Goal: Information Seeking & Learning: Learn about a topic

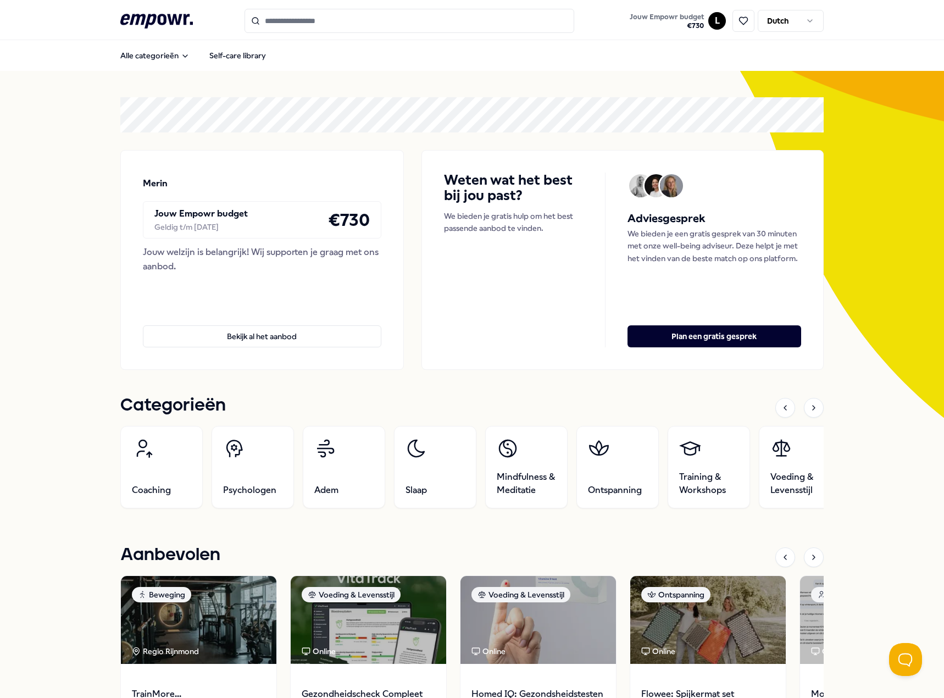
click at [301, 16] on input "Search for products, categories or subcategories" at bounding box center [409, 21] width 330 height 24
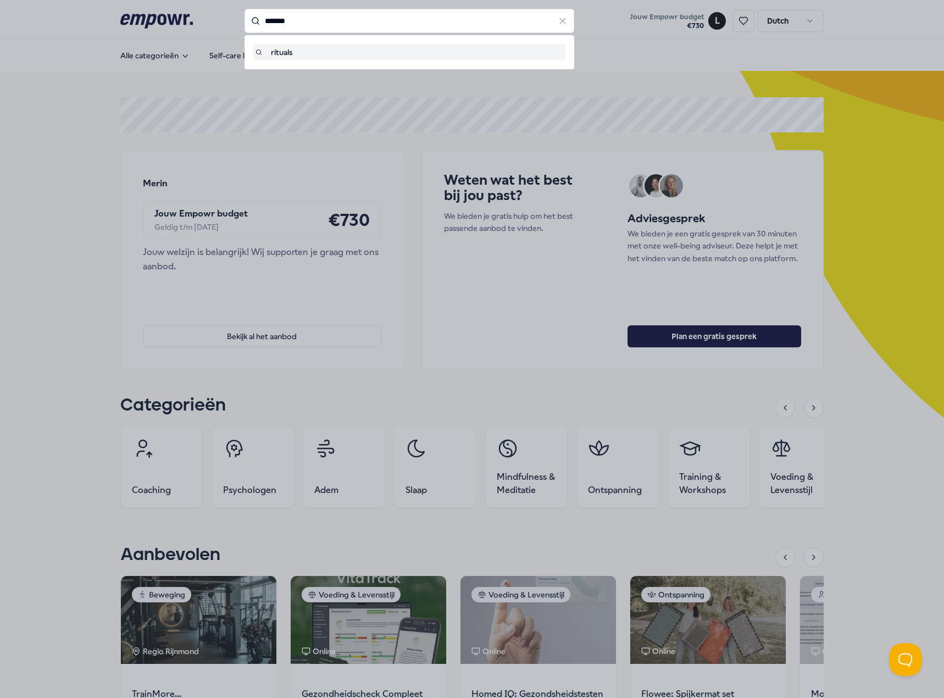
click at [290, 51] on div "rituals" at bounding box center [409, 52] width 308 height 12
type input "*******"
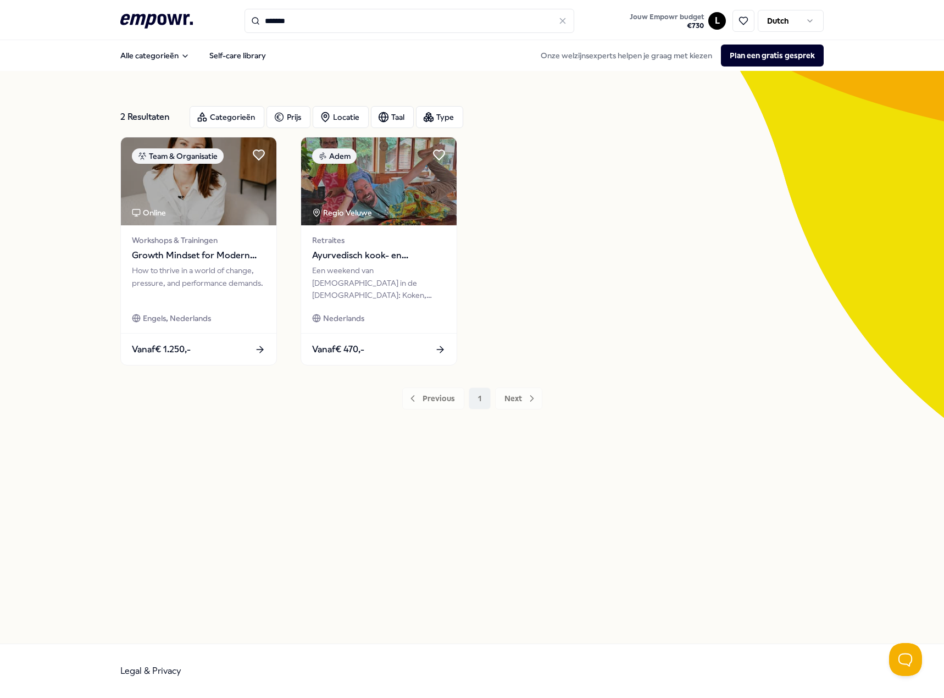
click at [323, 22] on input "*******" at bounding box center [409, 21] width 330 height 24
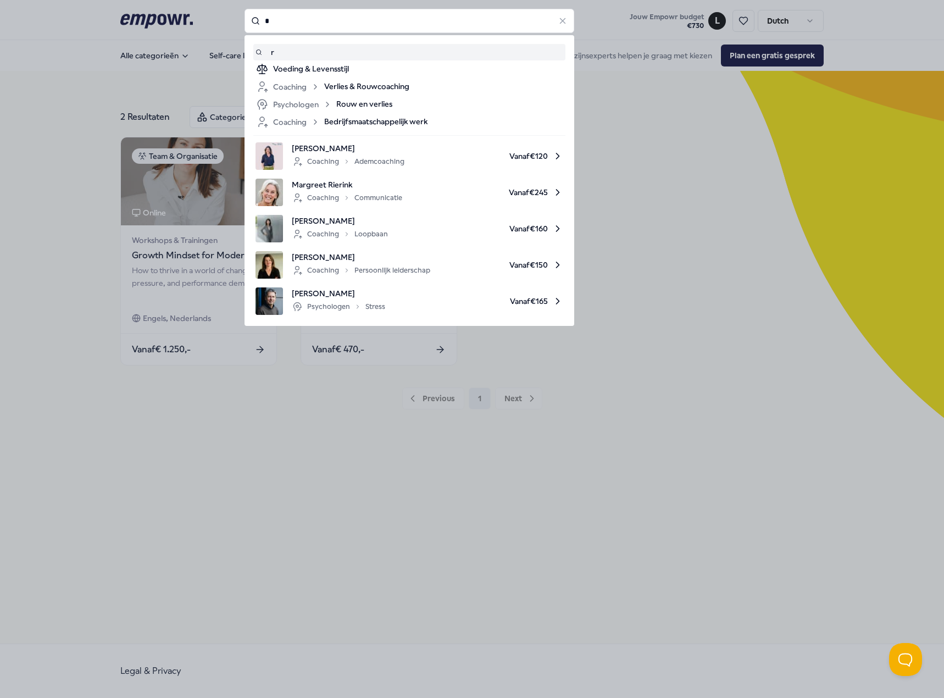
type input "*"
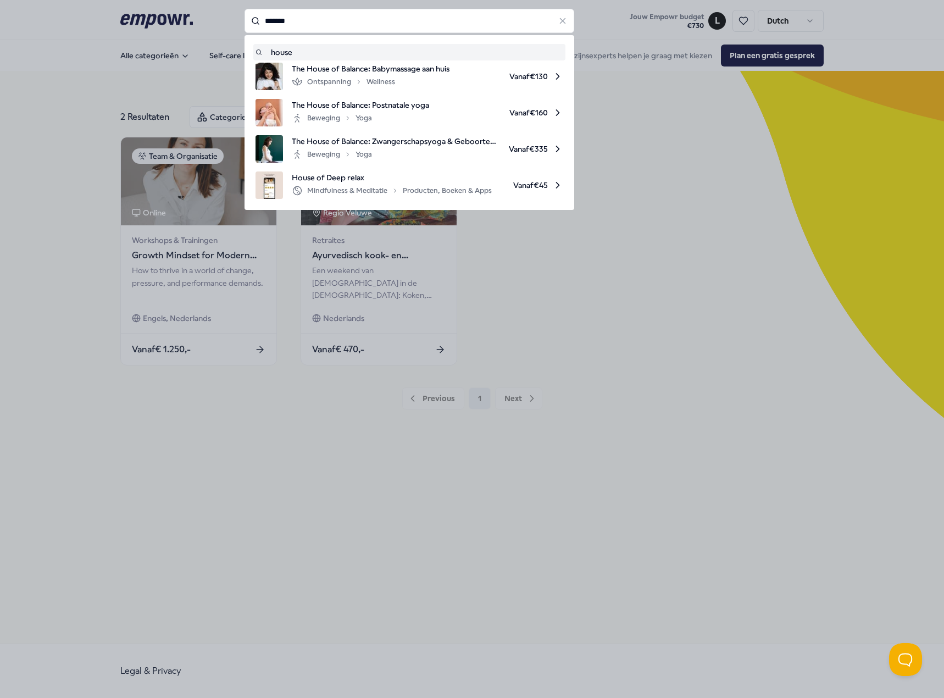
type input "********"
drag, startPoint x: 361, startPoint y: 13, endPoint x: 193, endPoint y: 16, distance: 167.6
click at [244, 16] on div "******** house of The House of Balance: Babymassage aan huis Ontspanning Wellne…" at bounding box center [409, 21] width 330 height 24
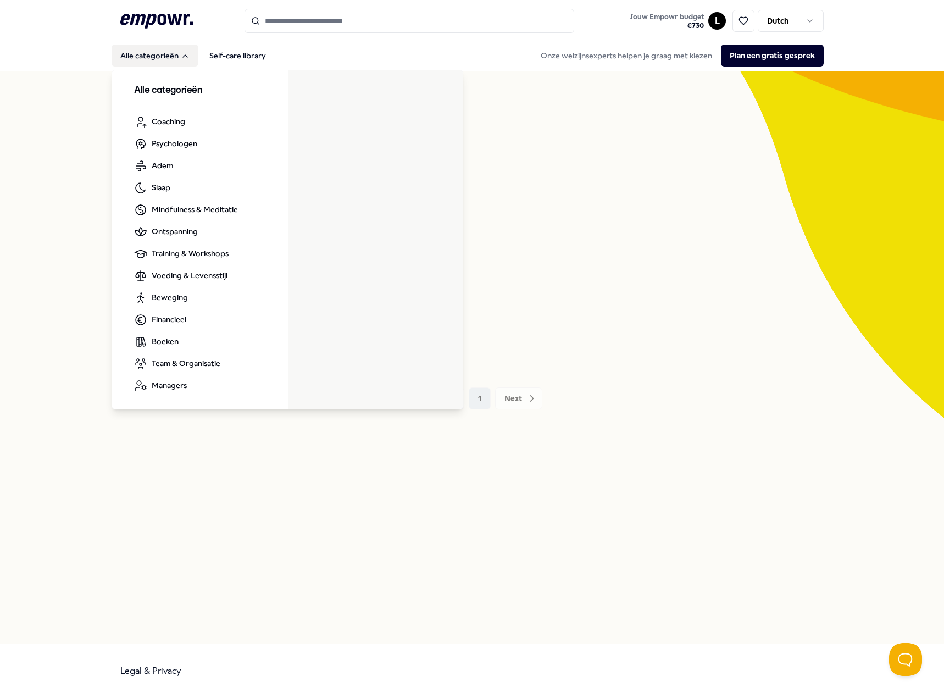
click at [149, 54] on button "Alle categorieën" at bounding box center [154, 55] width 87 height 22
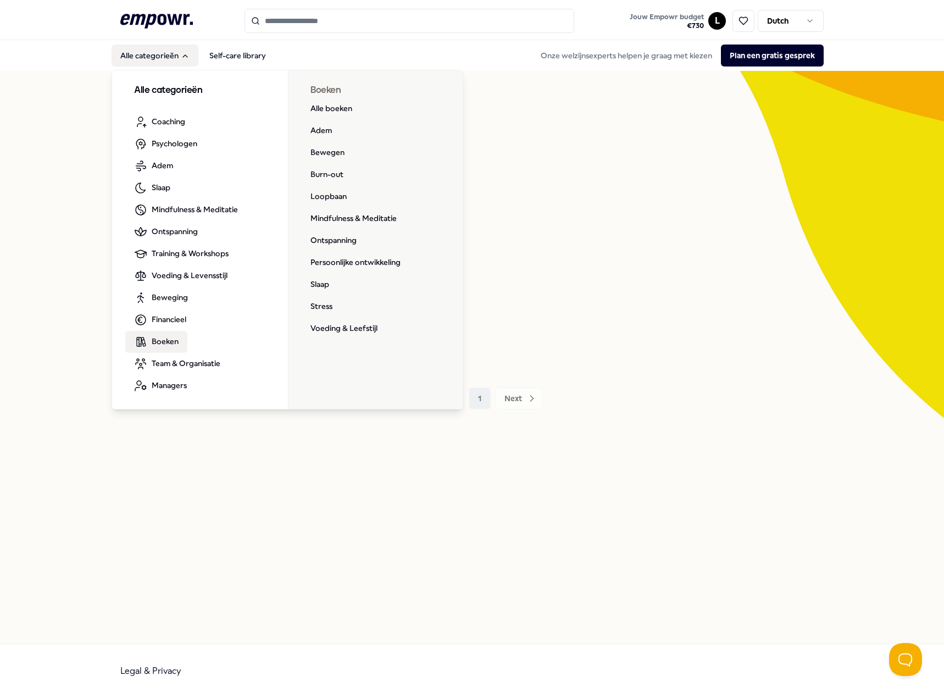
click at [166, 341] on span "Boeken" at bounding box center [165, 341] width 27 height 12
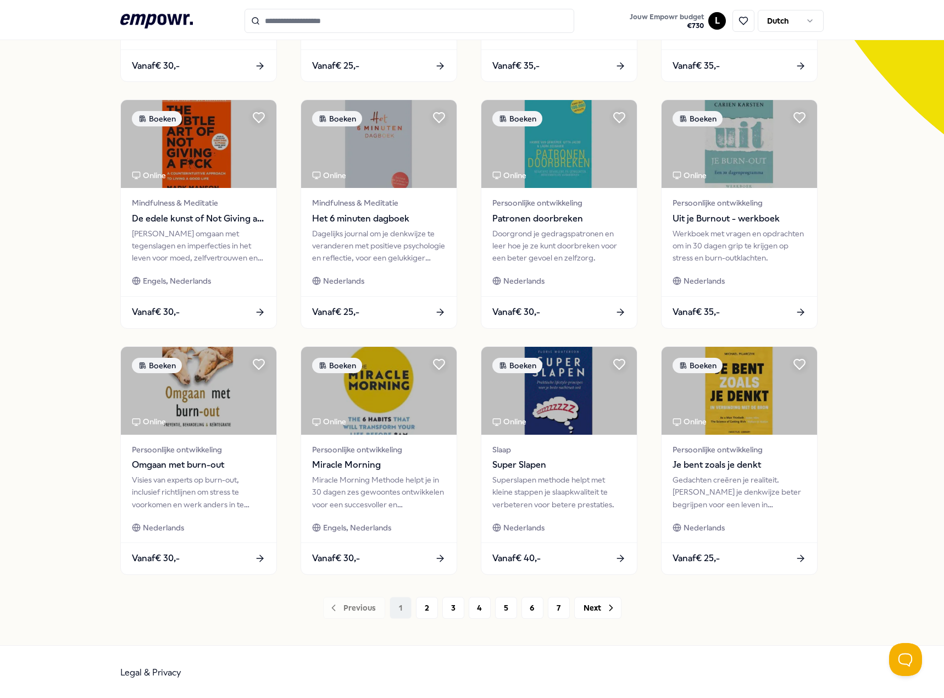
scroll to position [285, 0]
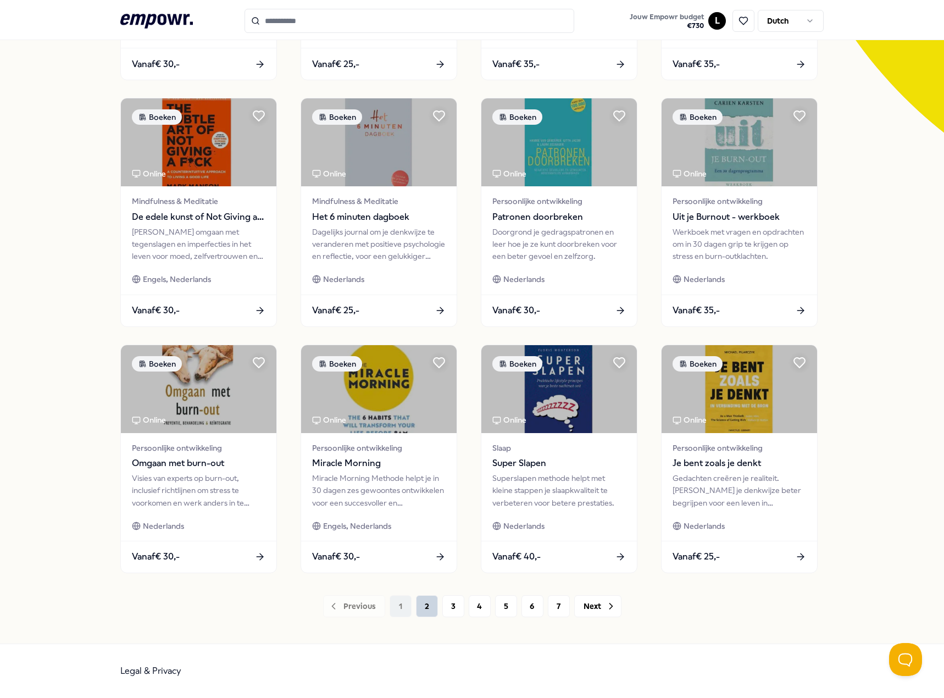
click at [420, 601] on button "2" at bounding box center [427, 606] width 22 height 22
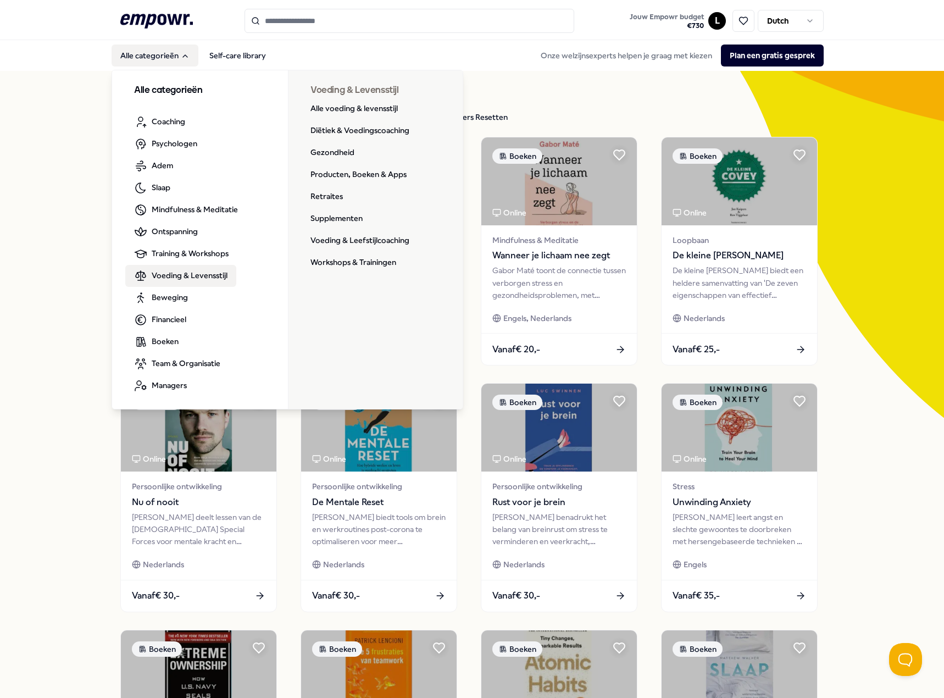
click at [162, 277] on span "Voeding & Levensstijl" at bounding box center [190, 275] width 76 height 12
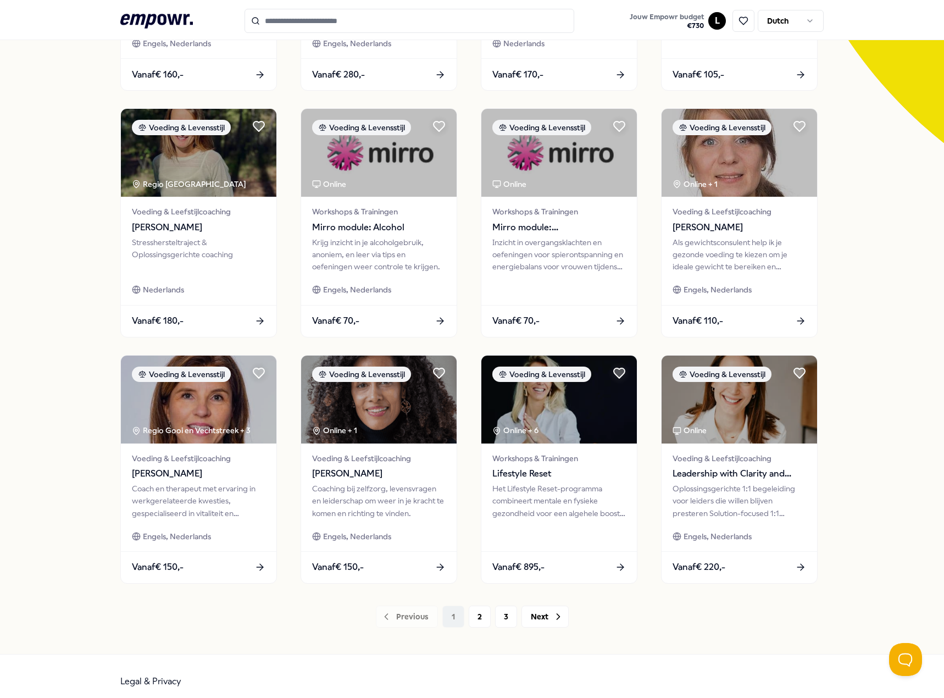
scroll to position [285, 0]
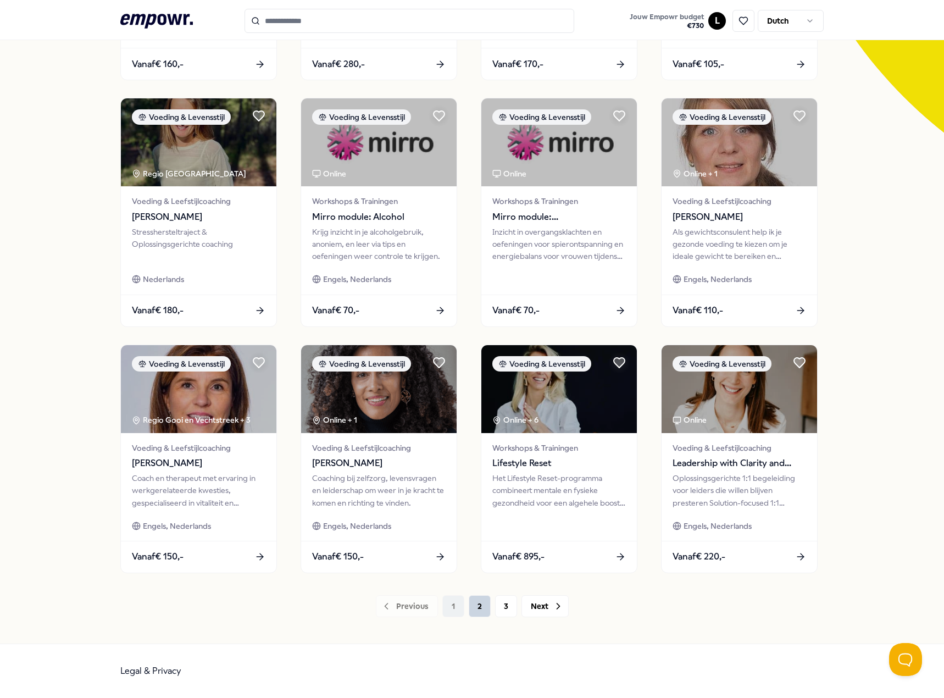
click at [472, 602] on button "2" at bounding box center [479, 606] width 22 height 22
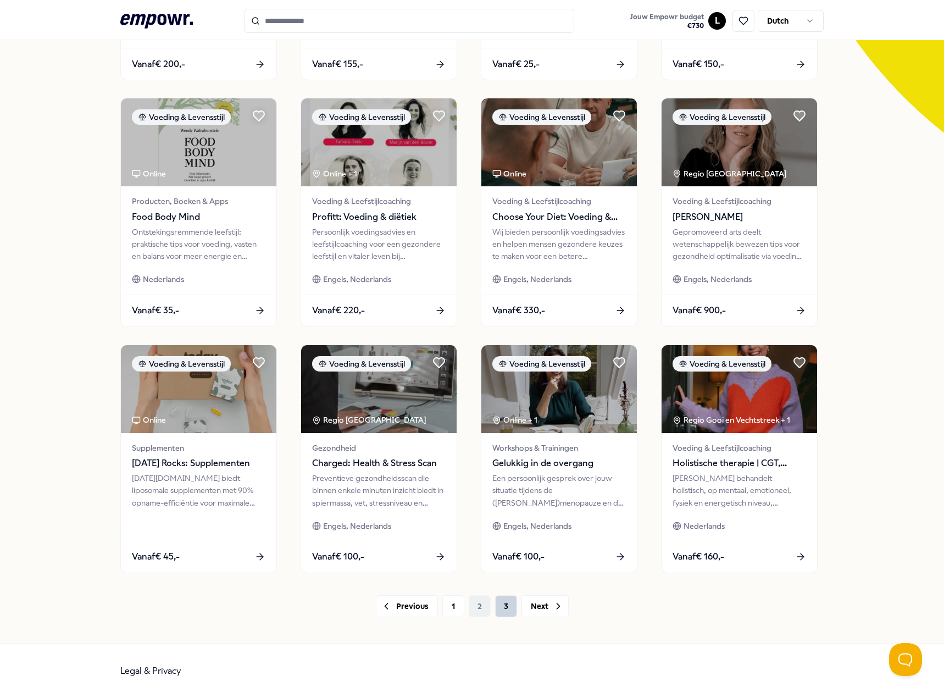
click at [499, 605] on button "3" at bounding box center [506, 606] width 22 height 22
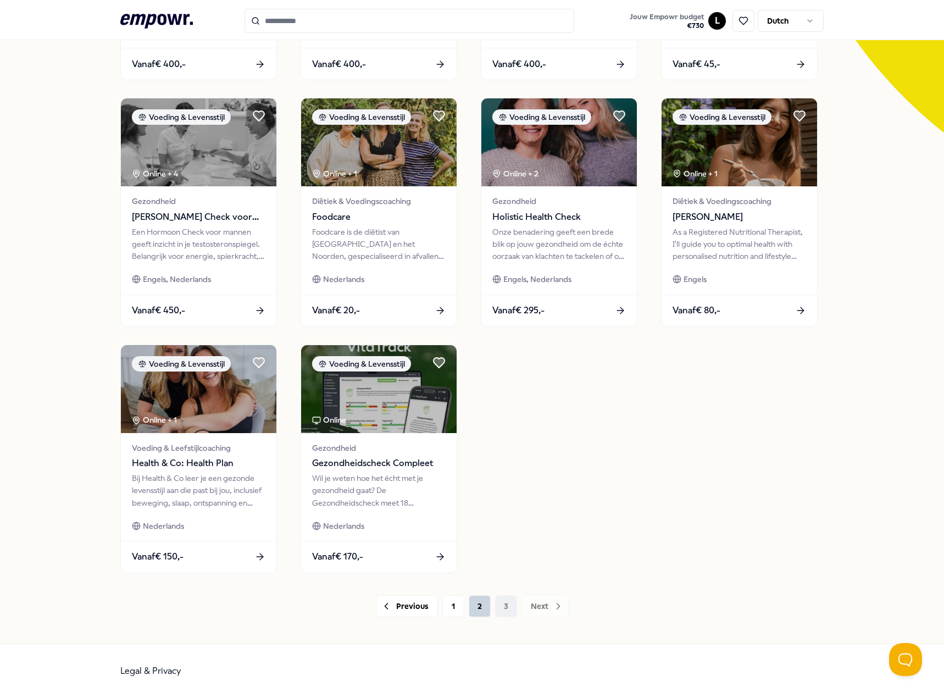
click at [468, 610] on button "2" at bounding box center [479, 606] width 22 height 22
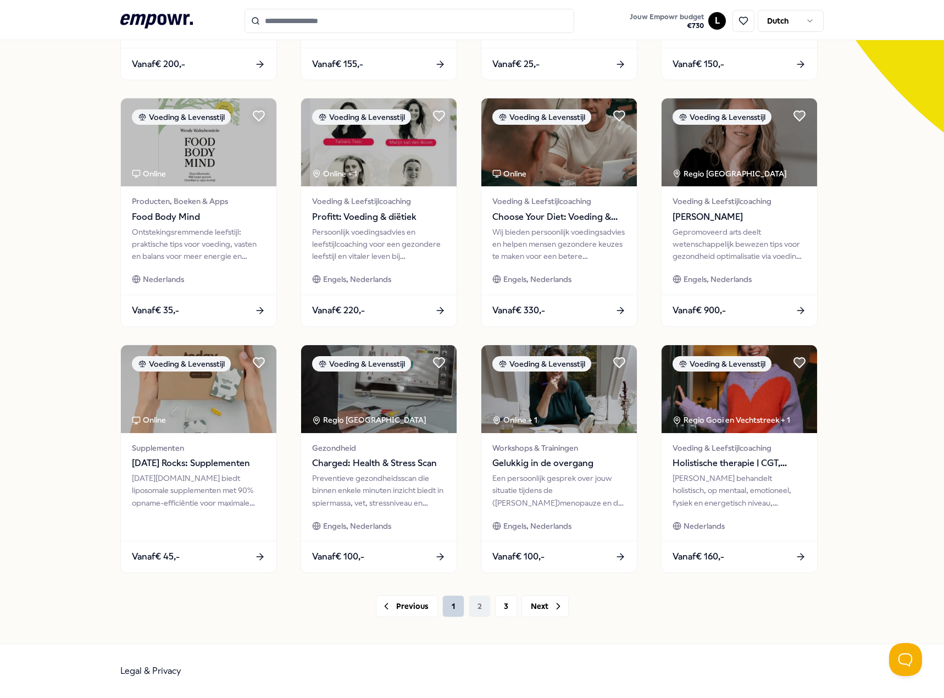
click at [451, 604] on button "1" at bounding box center [453, 606] width 22 height 22
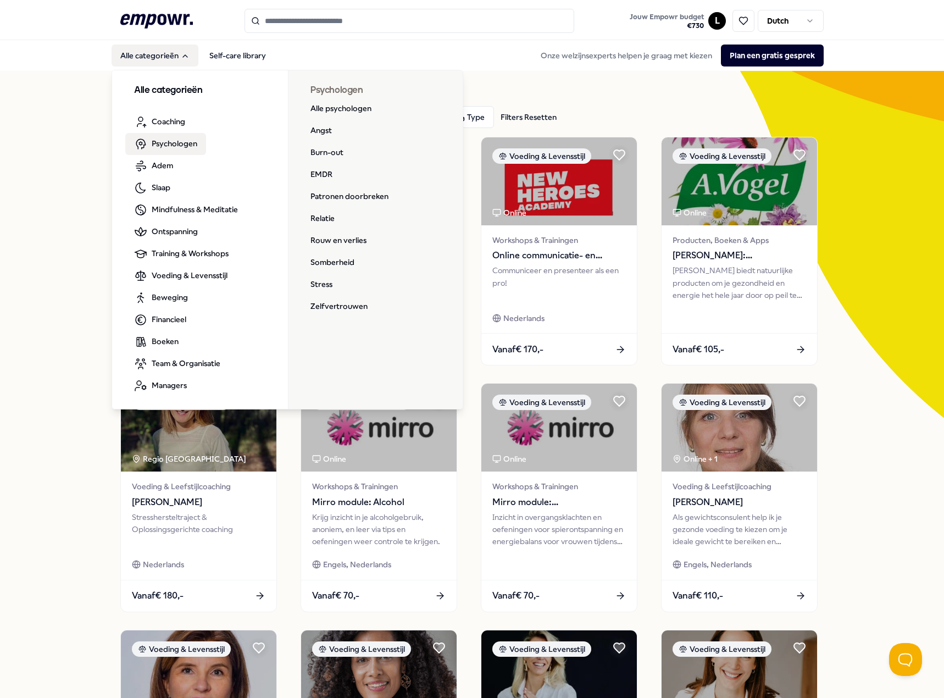
click at [172, 145] on span "Psychologen" at bounding box center [175, 143] width 46 height 12
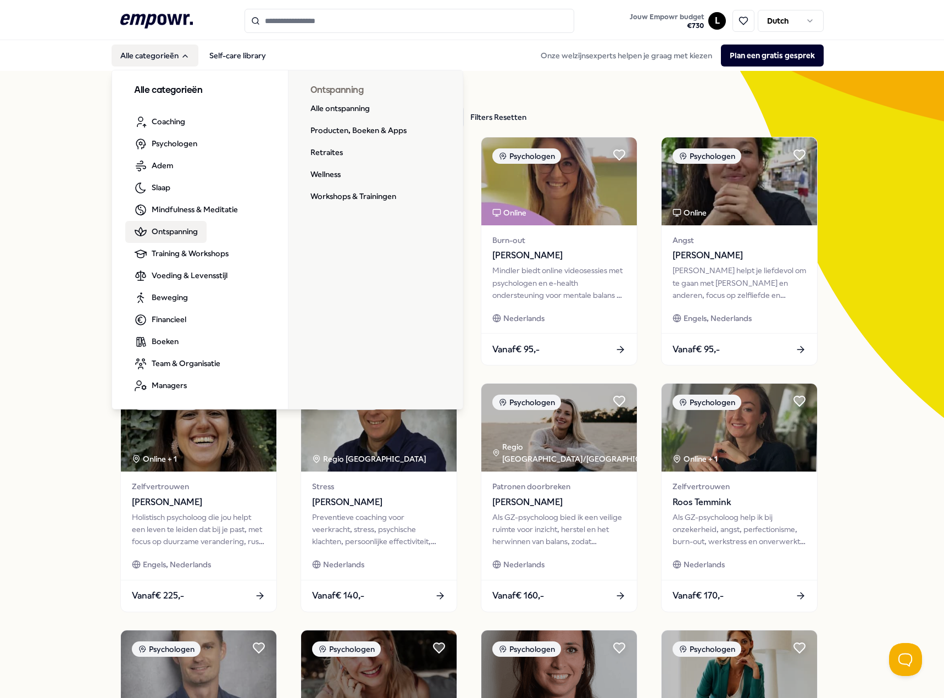
click at [186, 233] on span "Ontspanning" at bounding box center [175, 231] width 46 height 12
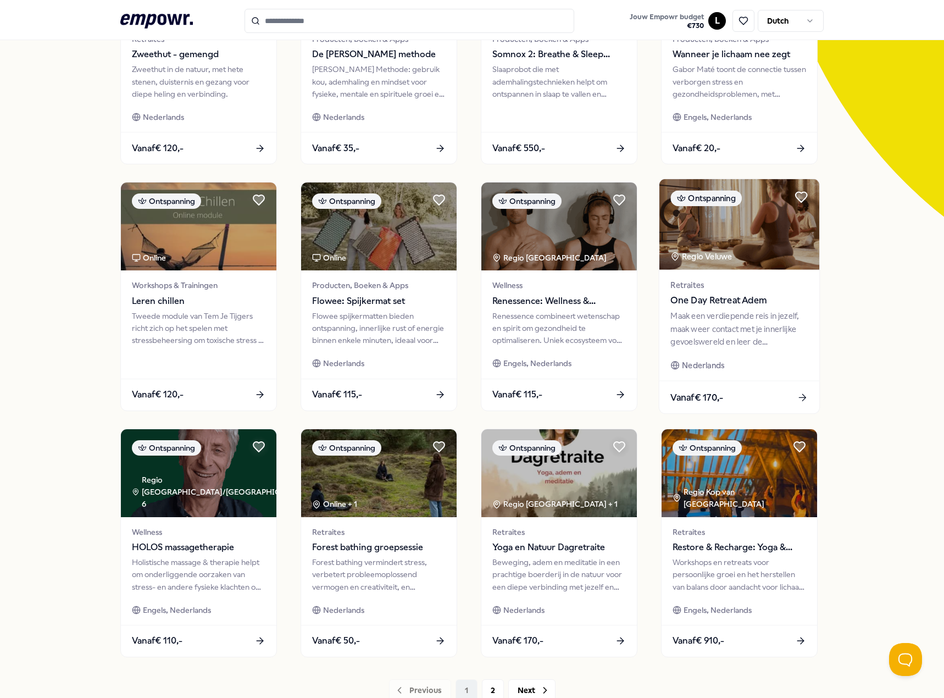
scroll to position [275, 0]
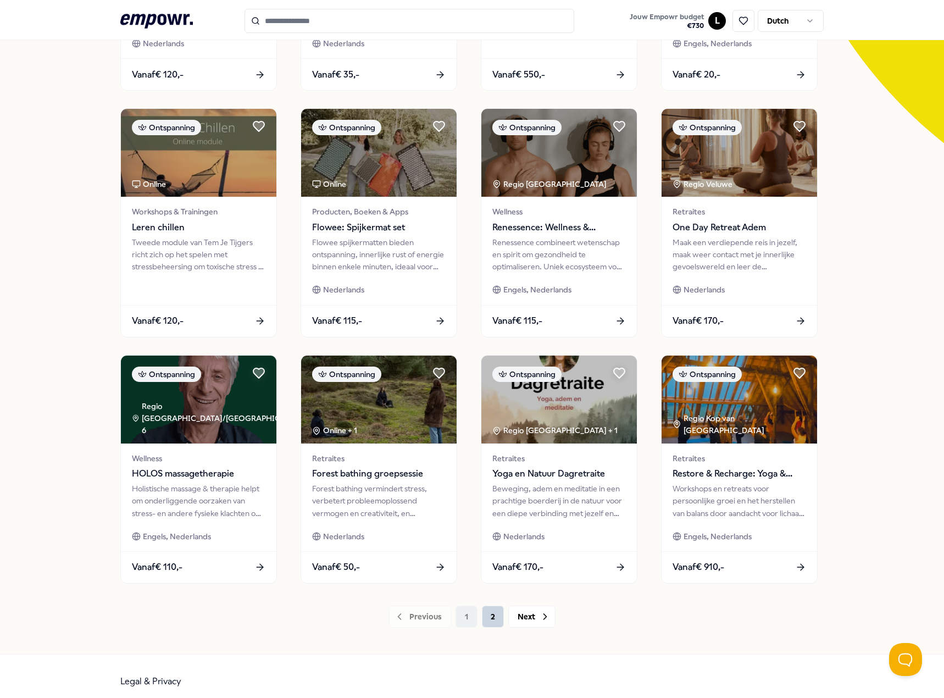
click at [492, 617] on button "2" at bounding box center [493, 616] width 22 height 22
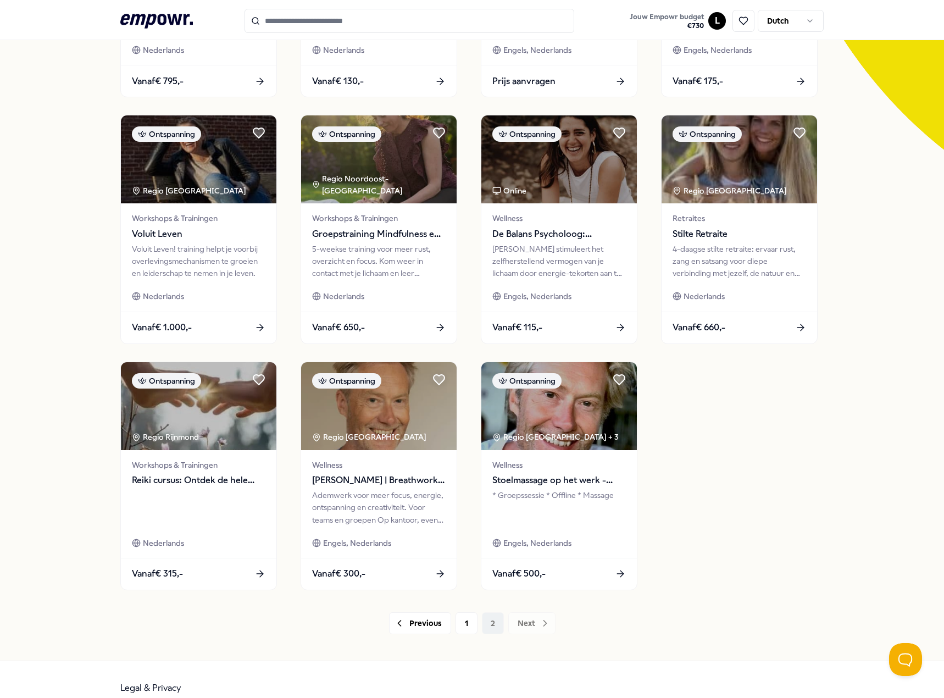
scroll to position [275, 0]
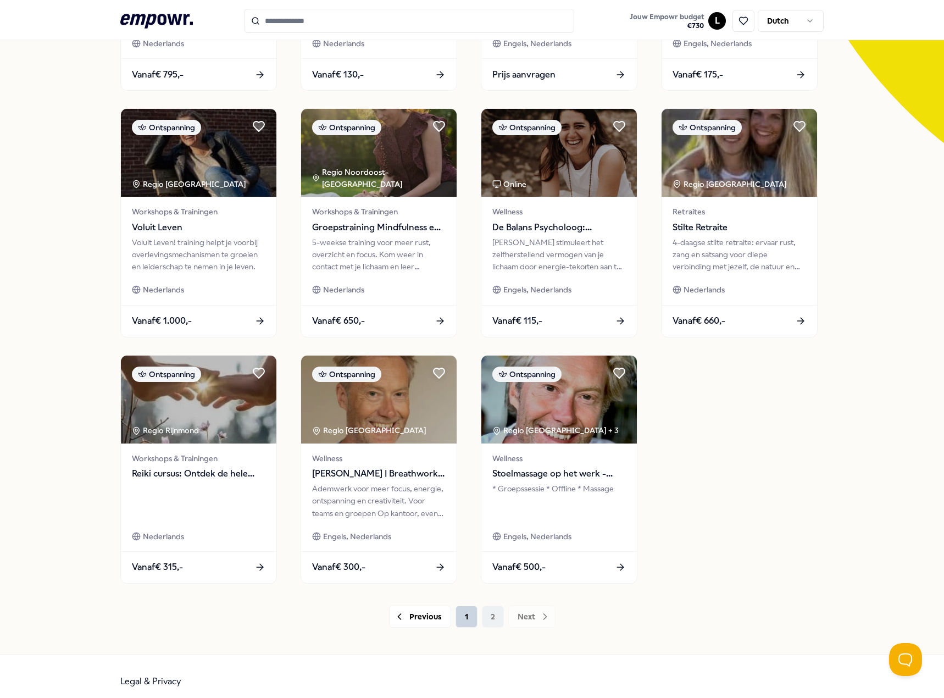
click at [462, 616] on button "1" at bounding box center [466, 616] width 22 height 22
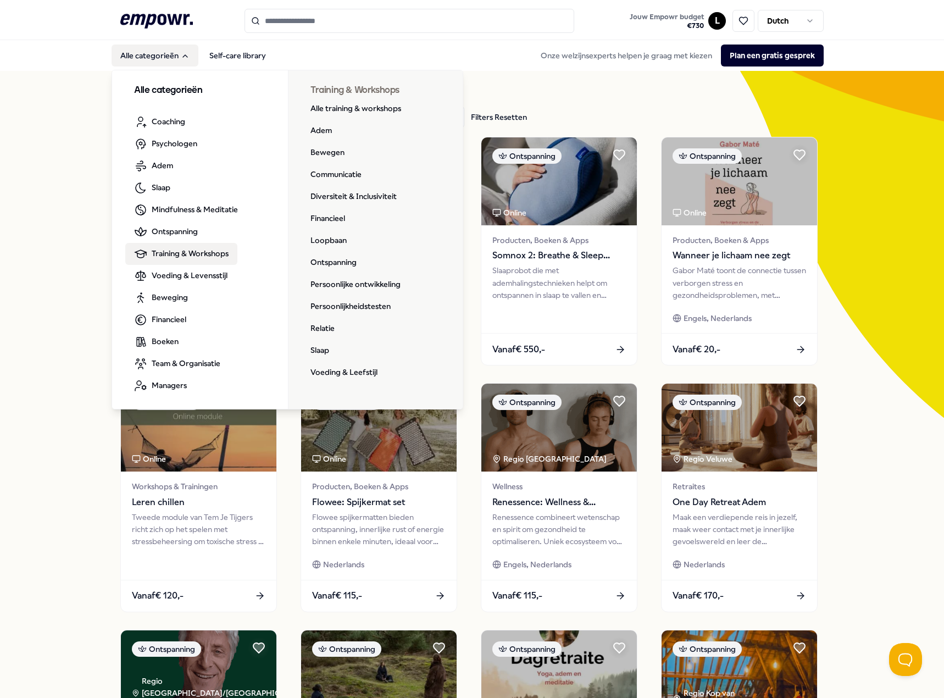
click at [184, 253] on span "Training & Workshops" at bounding box center [190, 253] width 77 height 12
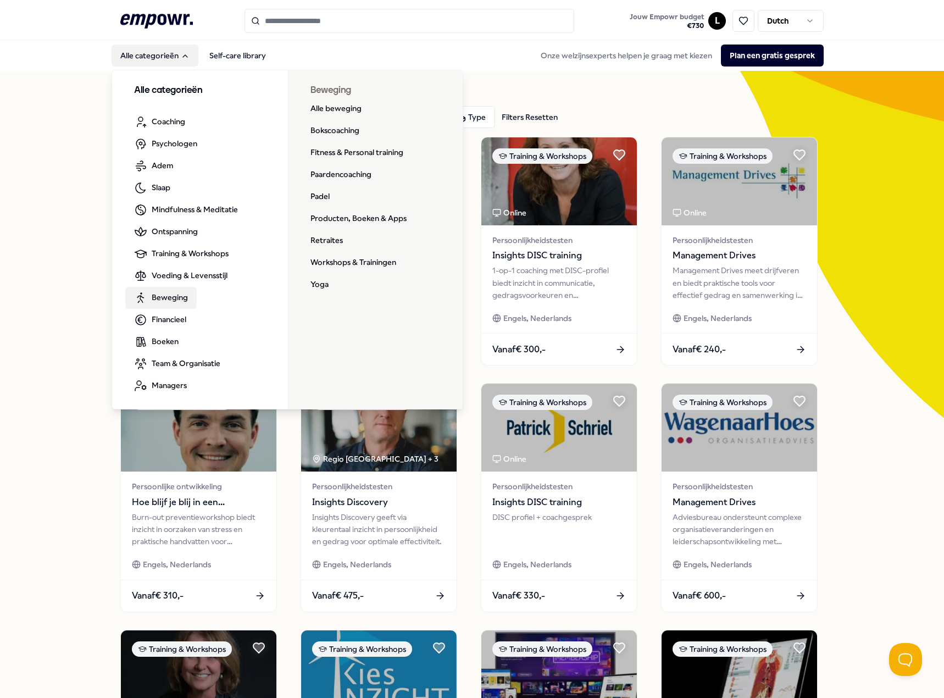
click at [168, 296] on span "Beweging" at bounding box center [170, 297] width 36 height 12
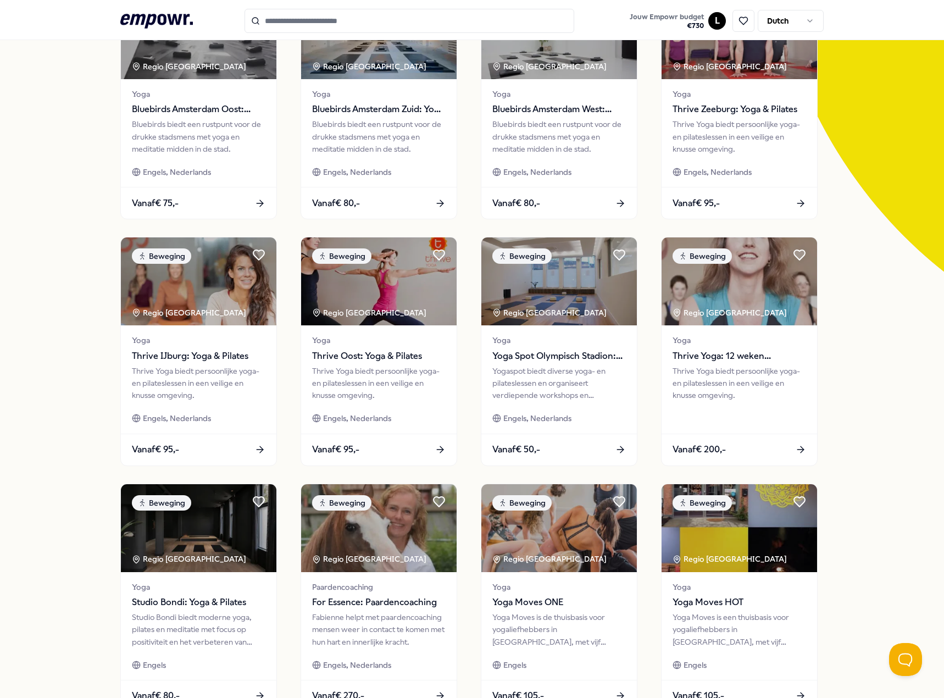
scroll to position [220, 0]
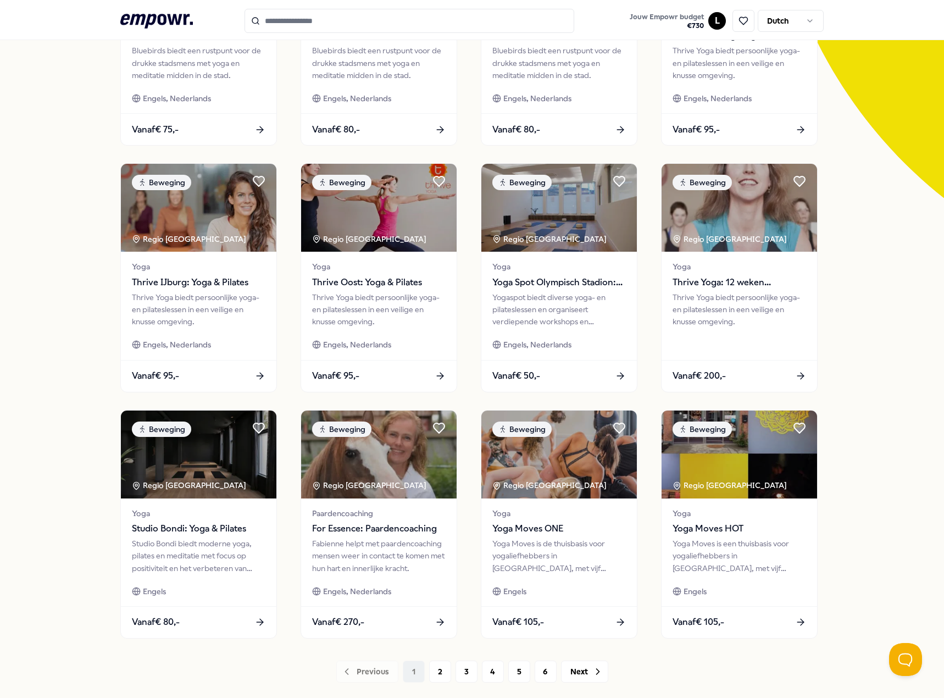
click at [24, 120] on div "64 Resultaten Filters Resetten Beweging Prijs Locatie Taal Type Filters Resette…" at bounding box center [472, 279] width 944 height 857
